Goal: Information Seeking & Learning: Learn about a topic

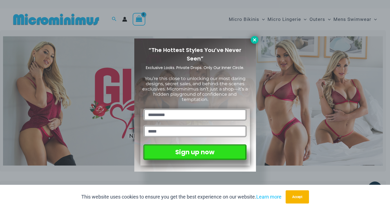
click at [255, 39] on icon at bounding box center [254, 39] width 3 height 3
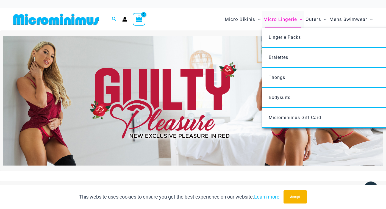
click at [270, 19] on span "Micro Lingerie" at bounding box center [281, 19] width 34 height 14
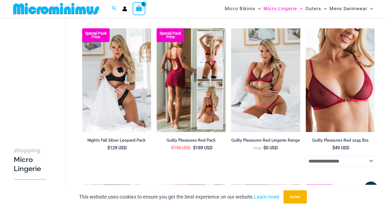
scroll to position [72, 0]
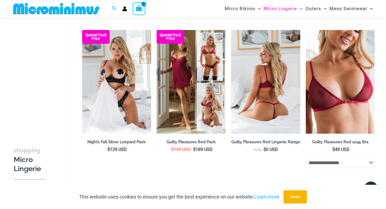
click at [251, 73] on img at bounding box center [265, 82] width 69 height 104
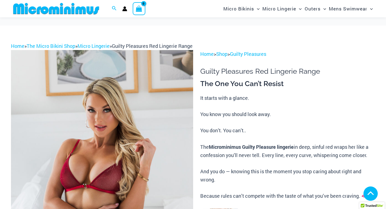
scroll to position [259, 0]
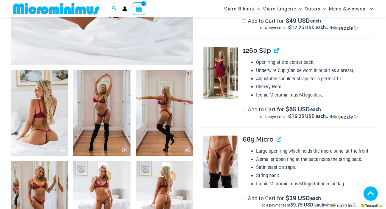
click at [47, 161] on img at bounding box center [39, 203] width 57 height 85
click at [108, 81] on img at bounding box center [101, 112] width 57 height 85
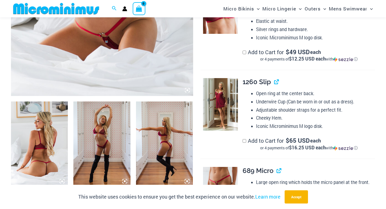
scroll to position [220, 0]
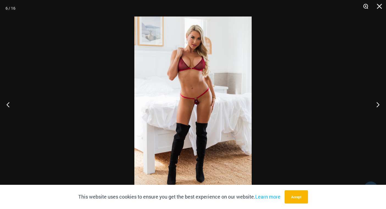
click at [366, 6] on button "Zoom" at bounding box center [364, 8] width 14 height 16
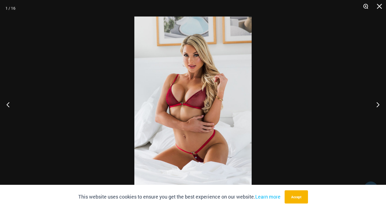
click at [366, 6] on button "Zoom" at bounding box center [364, 8] width 14 height 16
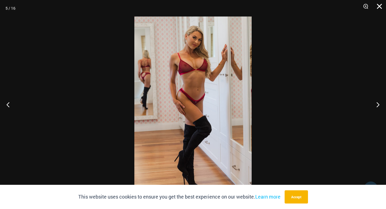
click at [380, 5] on button "Close" at bounding box center [378, 8] width 14 height 16
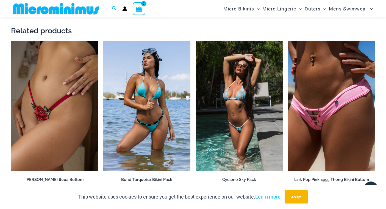
scroll to position [953, 0]
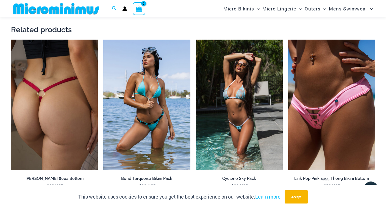
click at [56, 92] on img at bounding box center [54, 105] width 87 height 130
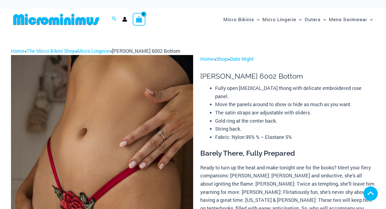
scroll to position [202, 0]
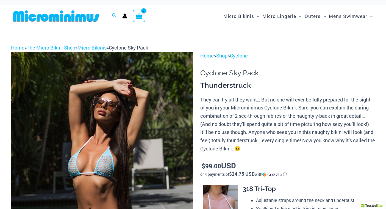
scroll to position [80, 0]
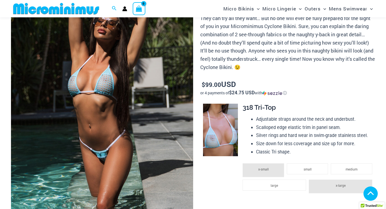
click at [128, 41] on img at bounding box center [102, 106] width 182 height 273
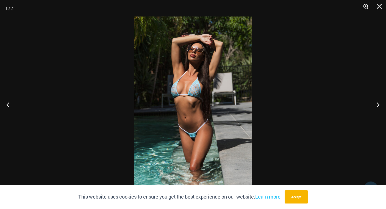
click at [366, 6] on button "Zoom" at bounding box center [364, 8] width 14 height 16
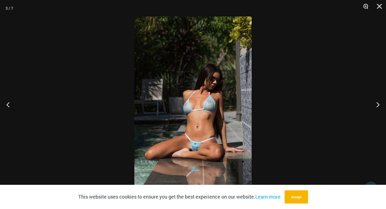
click at [365, 7] on button "Zoom" at bounding box center [364, 8] width 14 height 16
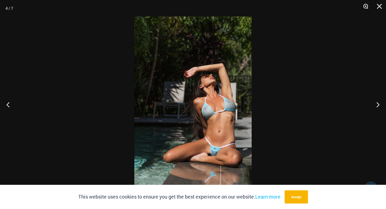
click at [365, 5] on button "Zoom" at bounding box center [364, 8] width 14 height 16
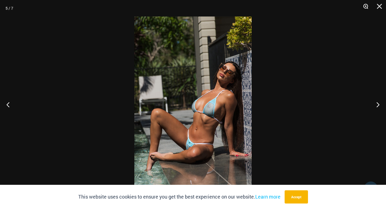
click at [365, 6] on button "Zoom" at bounding box center [364, 8] width 14 height 16
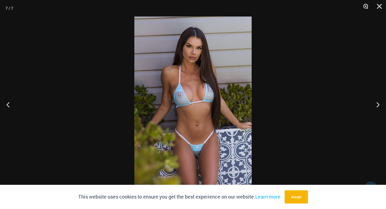
click at [365, 6] on button "Zoom" at bounding box center [364, 8] width 14 height 16
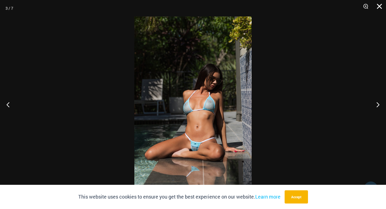
click at [379, 7] on button "Close" at bounding box center [378, 8] width 14 height 16
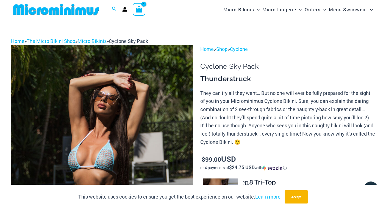
scroll to position [0, 0]
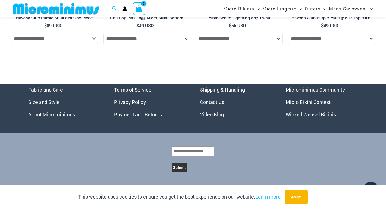
scroll to position [1385, 0]
click at [294, 118] on link "Wicked Weasel Bikinis" at bounding box center [311, 114] width 50 height 7
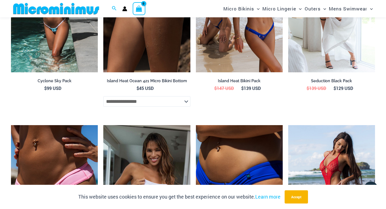
scroll to position [770, 0]
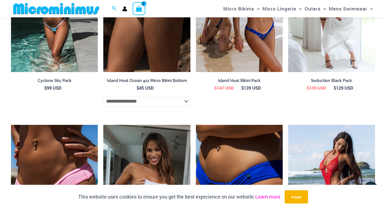
click at [269, 196] on link "Learn more" at bounding box center [267, 196] width 25 height 7
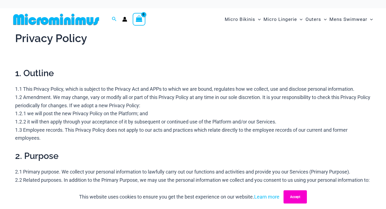
click at [297, 195] on button "Accept" at bounding box center [295, 196] width 23 height 13
